Goal: Information Seeking & Learning: Learn about a topic

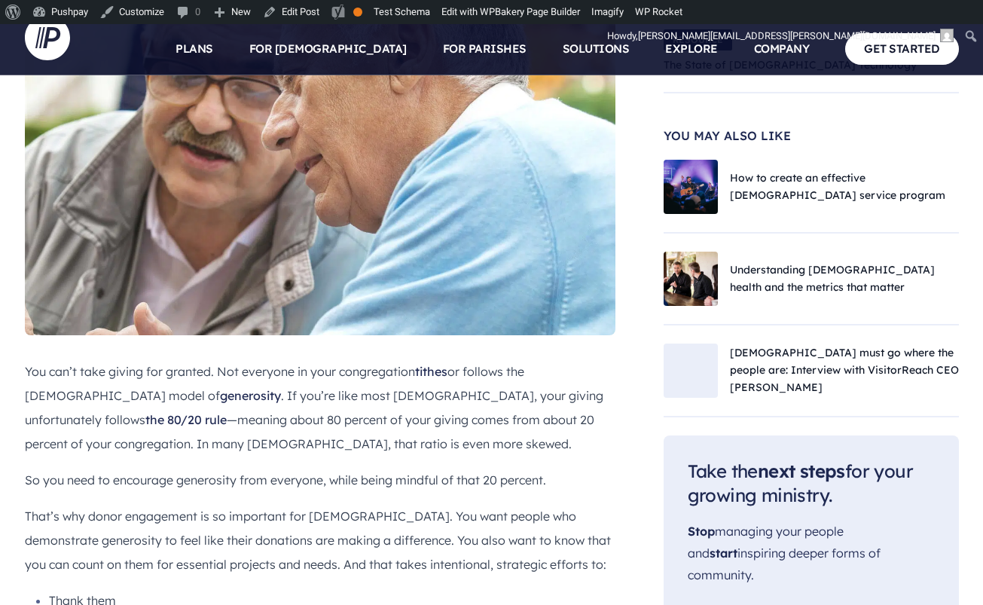
scroll to position [711, 0]
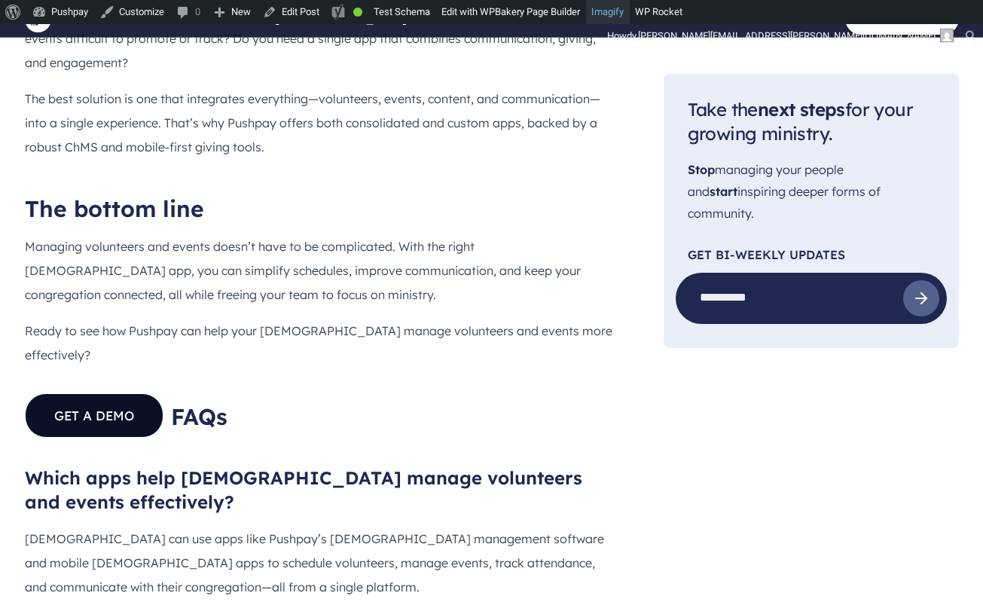
scroll to position [3897, 0]
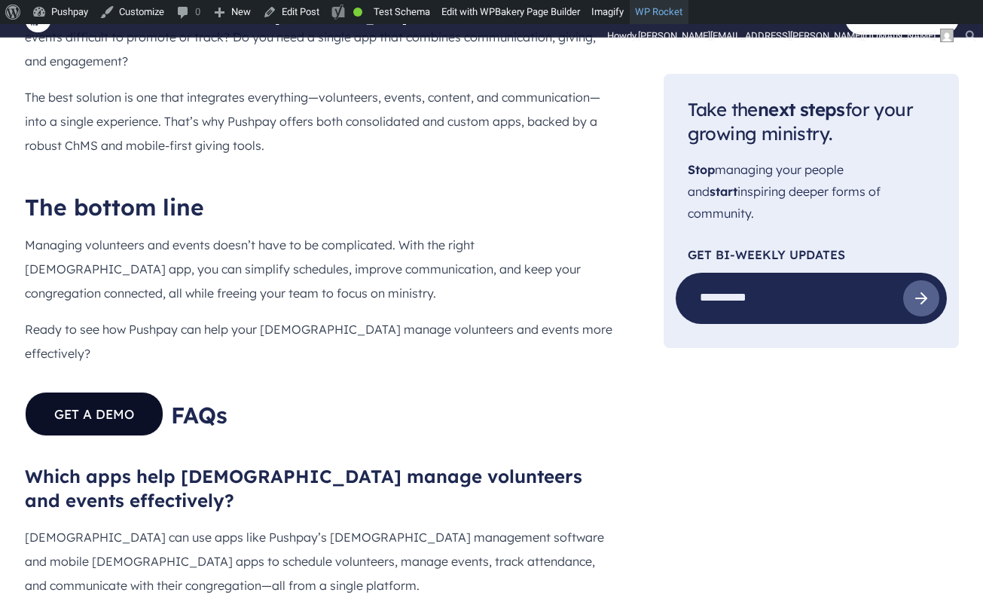
scroll to position [3899, 0]
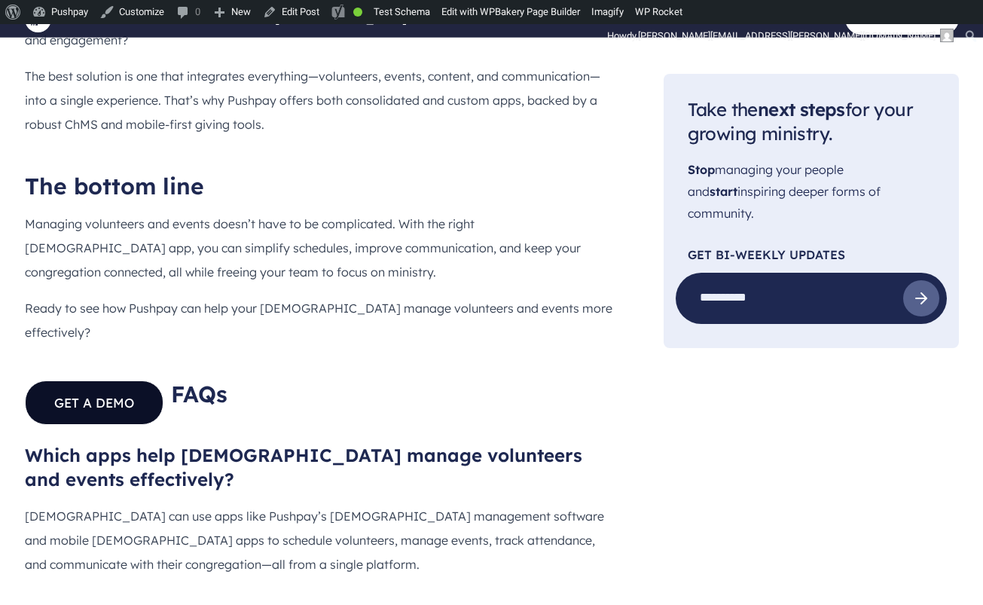
scroll to position [3918, 0]
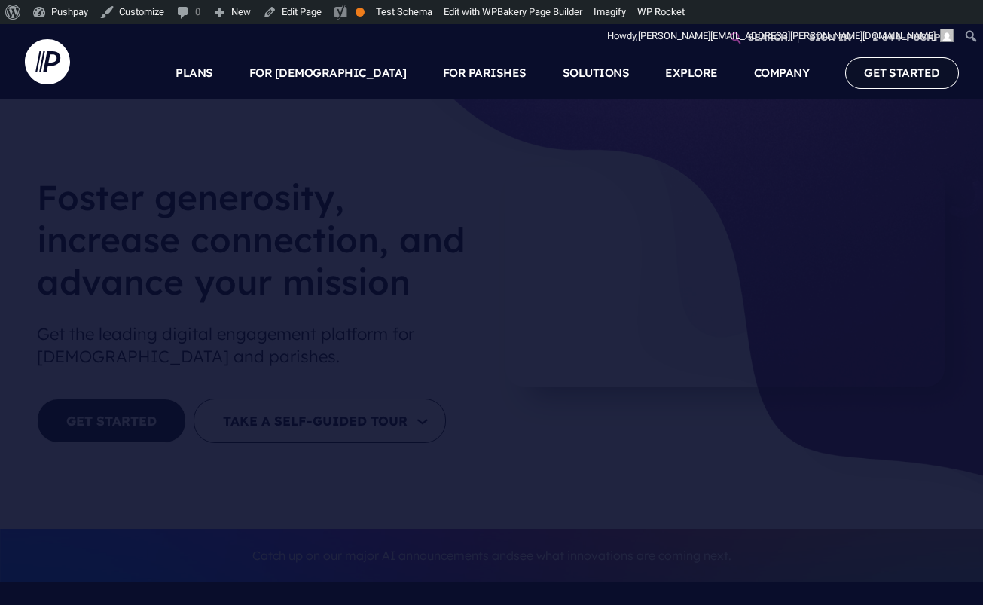
click at [940, 64] on link "GET STARTED" at bounding box center [902, 72] width 114 height 31
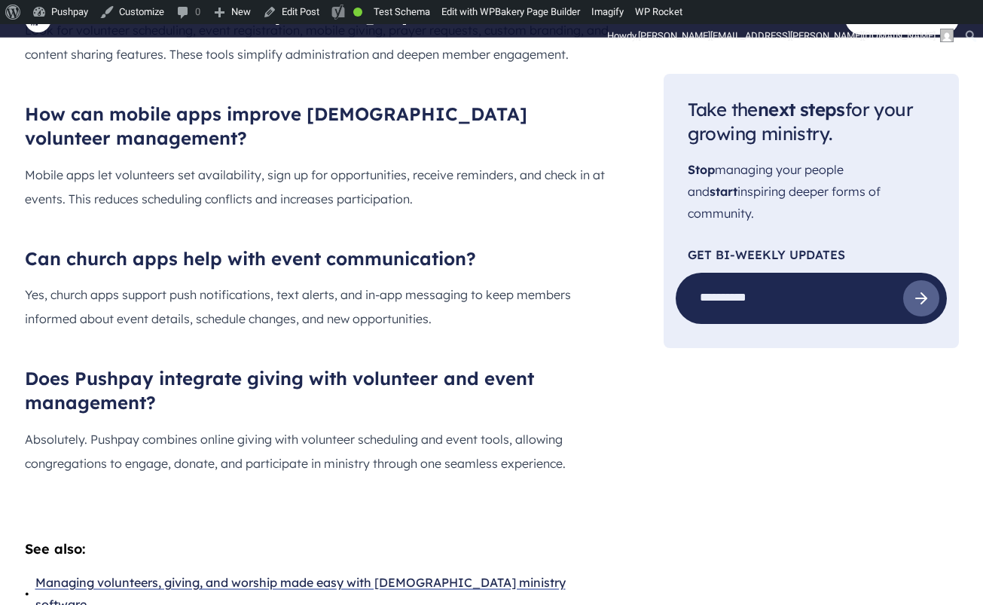
scroll to position [4554, 0]
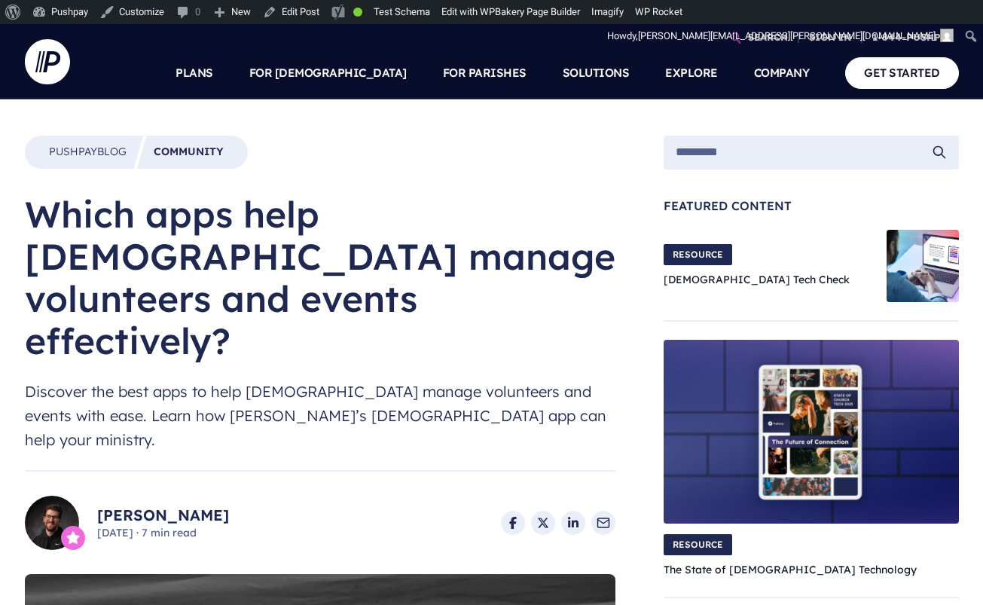
click at [306, 212] on h1 "Which apps help [DEMOGRAPHIC_DATA] manage volunteers and events effectively?" at bounding box center [320, 277] width 590 height 169
click at [307, 212] on h1 "Which apps help [DEMOGRAPHIC_DATA] manage volunteers and events effectively?" at bounding box center [320, 277] width 590 height 169
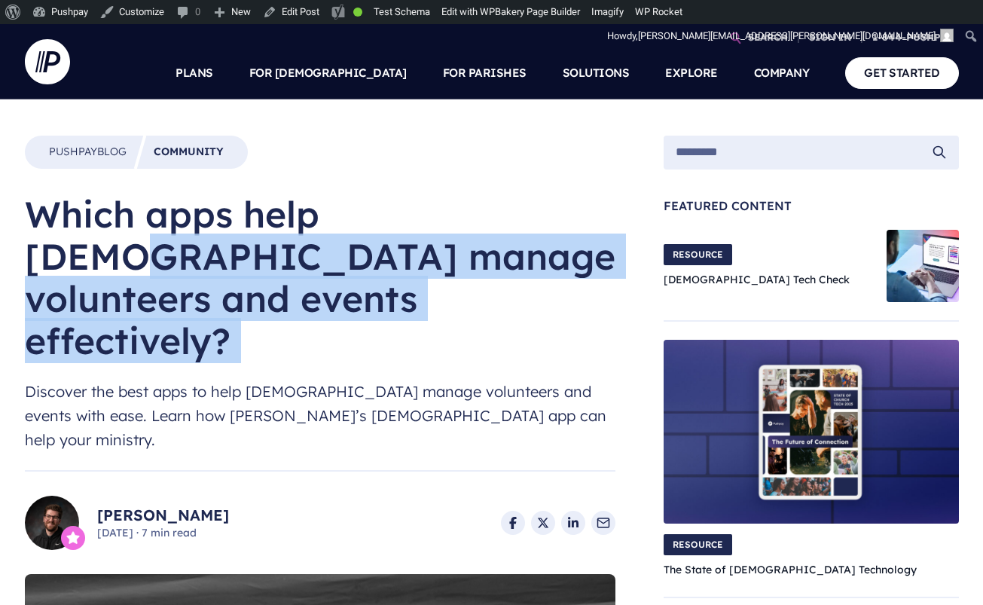
click at [306, 212] on h1 "Which apps help [DEMOGRAPHIC_DATA] manage volunteers and events effectively?" at bounding box center [320, 277] width 590 height 169
copy div "Which apps help [DEMOGRAPHIC_DATA] manage volunteers and events effectively?"
click at [276, 379] on span "Discover the best apps to help [DEMOGRAPHIC_DATA] manage volunteers and events …" at bounding box center [320, 415] width 590 height 72
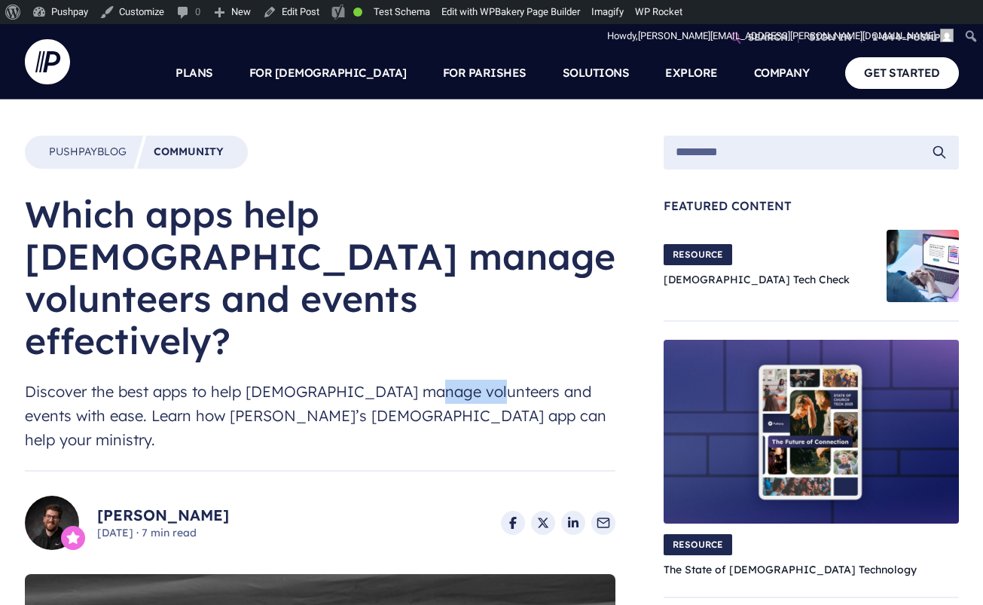
click at [276, 379] on span "Discover the best apps to help [DEMOGRAPHIC_DATA] manage volunteers and events …" at bounding box center [320, 415] width 590 height 72
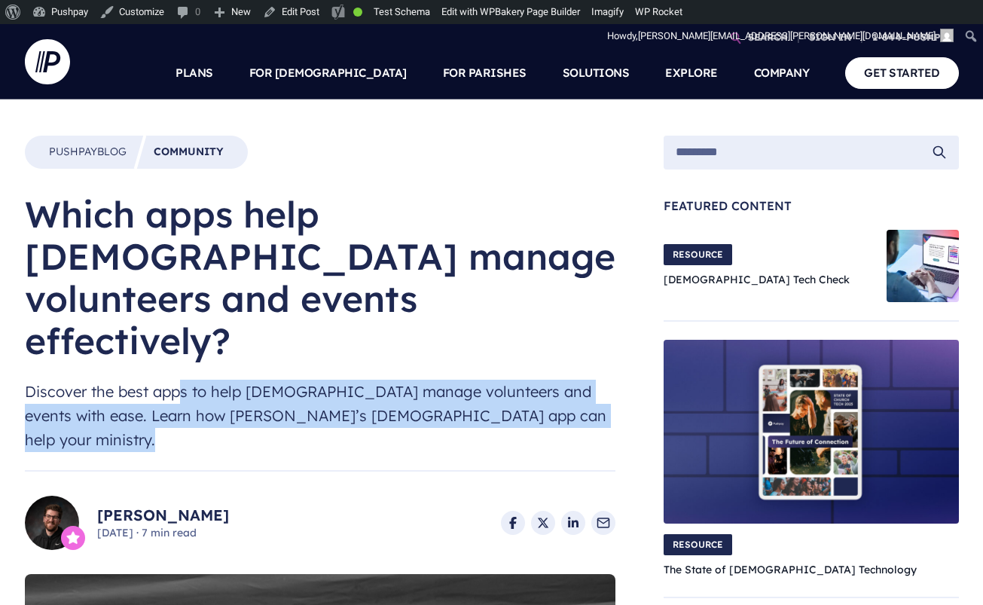
click at [276, 379] on span "Discover the best apps to help [DEMOGRAPHIC_DATA] manage volunteers and events …" at bounding box center [320, 415] width 590 height 72
copy div "Discover the best apps to help [DEMOGRAPHIC_DATA] manage volunteers and events …"
